Goal: Task Accomplishment & Management: Use online tool/utility

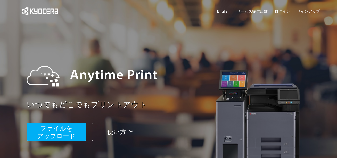
click at [58, 134] on span "ファイルを ​​アップロード" at bounding box center [56, 132] width 38 height 15
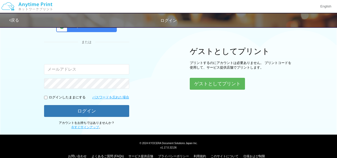
scroll to position [51, 0]
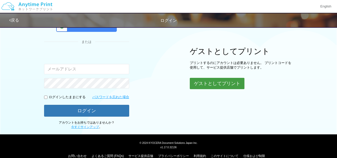
click at [202, 83] on button "ゲストとしてプリント" at bounding box center [217, 83] width 55 height 11
click at [218, 82] on button "ゲストとしてプリント" at bounding box center [217, 83] width 55 height 11
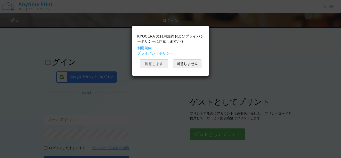
click at [156, 66] on button "同意します" at bounding box center [154, 64] width 28 height 9
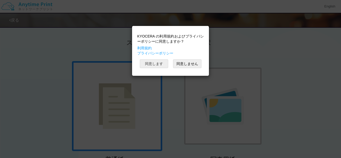
click at [153, 64] on button "同意します" at bounding box center [154, 64] width 28 height 9
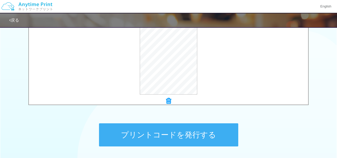
scroll to position [193, 0]
click at [149, 135] on button "プリントコードを発行する" at bounding box center [168, 134] width 139 height 23
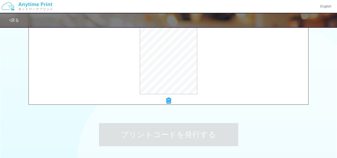
scroll to position [0, 0]
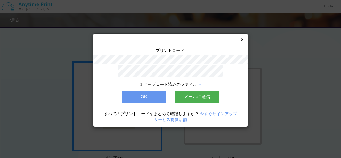
click at [139, 94] on button "OK" at bounding box center [144, 96] width 44 height 11
